Goal: Find specific page/section

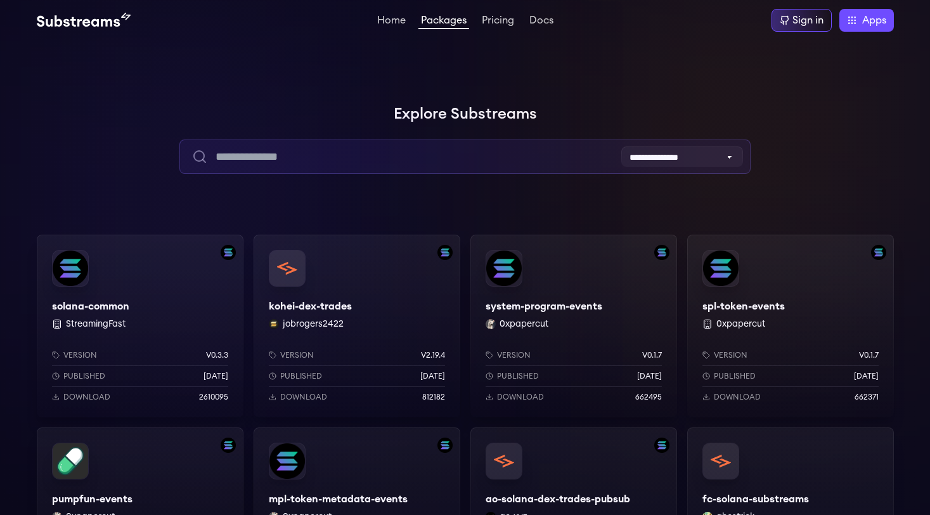
click at [399, 162] on input "text" at bounding box center [464, 156] width 571 height 34
type input "*"
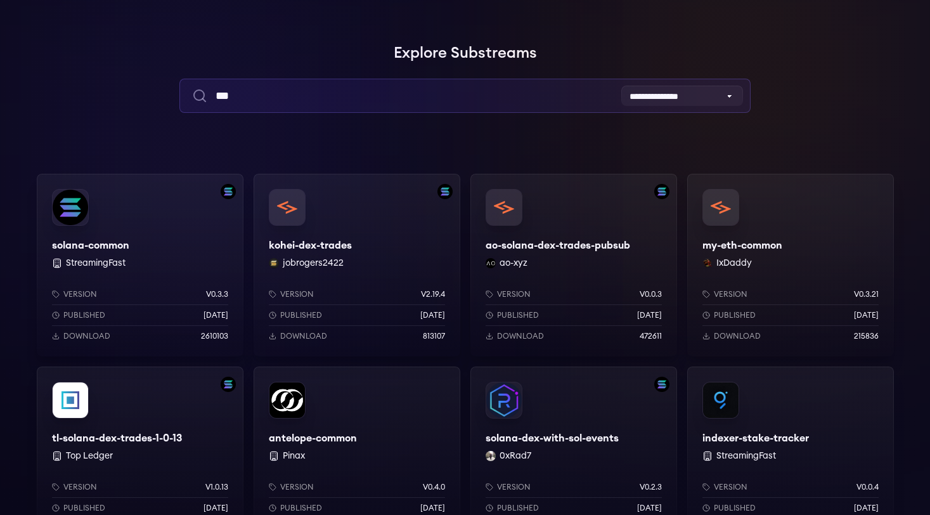
scroll to position [176, 0]
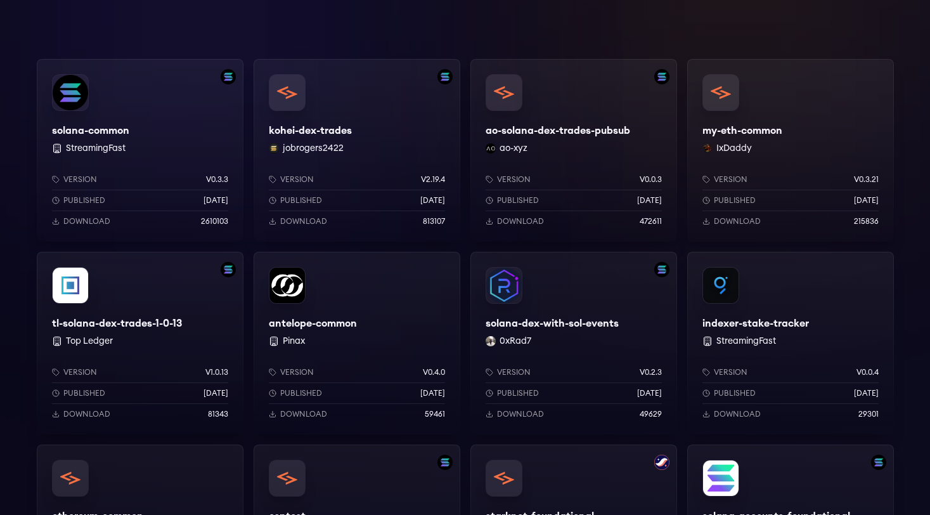
type input "***"
click at [520, 120] on div "ao-solana-dex-trades-pubsub ao-xyz Version v0.0.3 Published [DATE] Download 472…" at bounding box center [573, 150] width 207 height 183
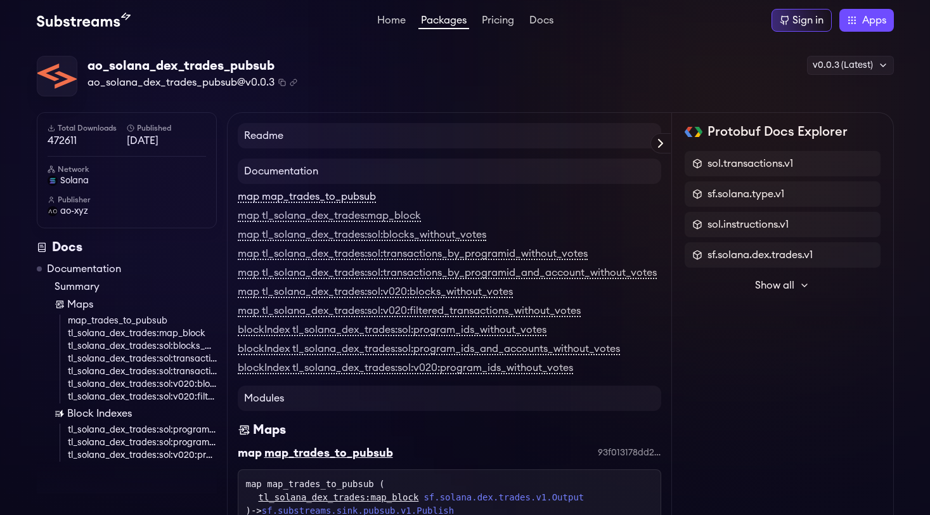
click at [301, 200] on link "map map_trades_to_pubsub" at bounding box center [307, 196] width 138 height 11
click at [446, 18] on link "Packages" at bounding box center [443, 22] width 51 height 14
